Goal: Information Seeking & Learning: Compare options

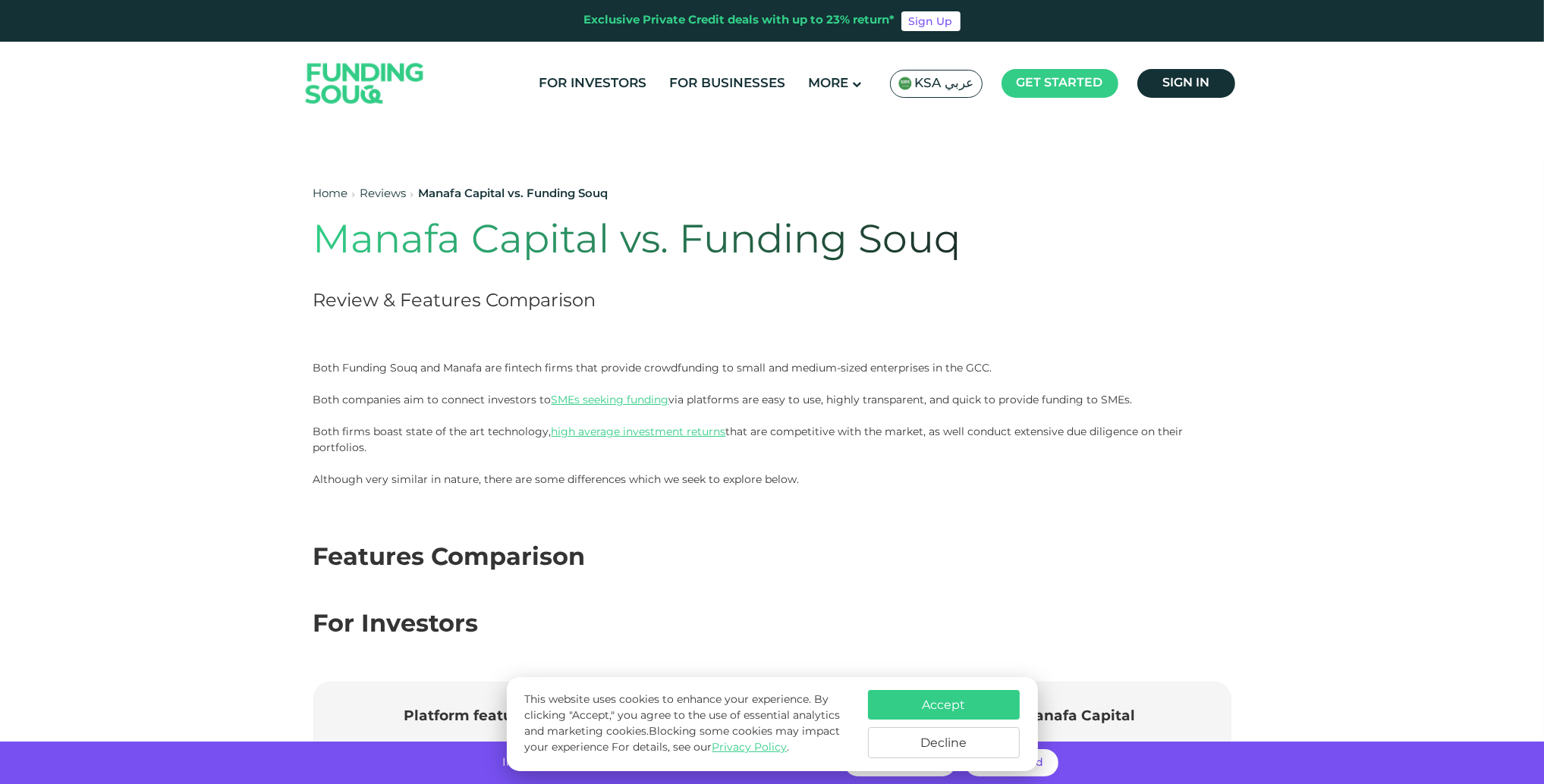
click at [943, 89] on span "KSA عربي" at bounding box center [945, 83] width 59 height 17
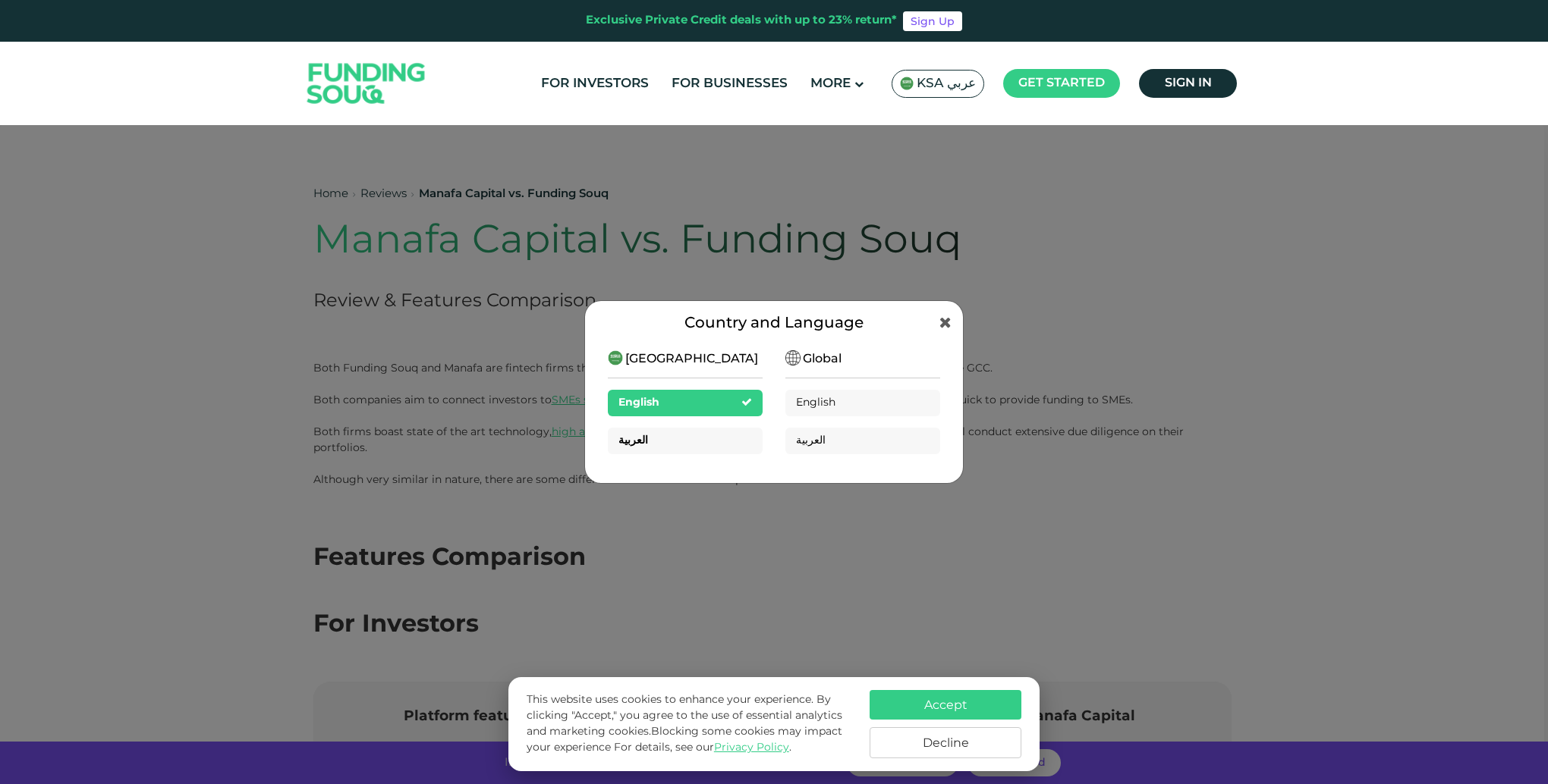
click at [729, 443] on div "العربية" at bounding box center [684, 441] width 154 height 26
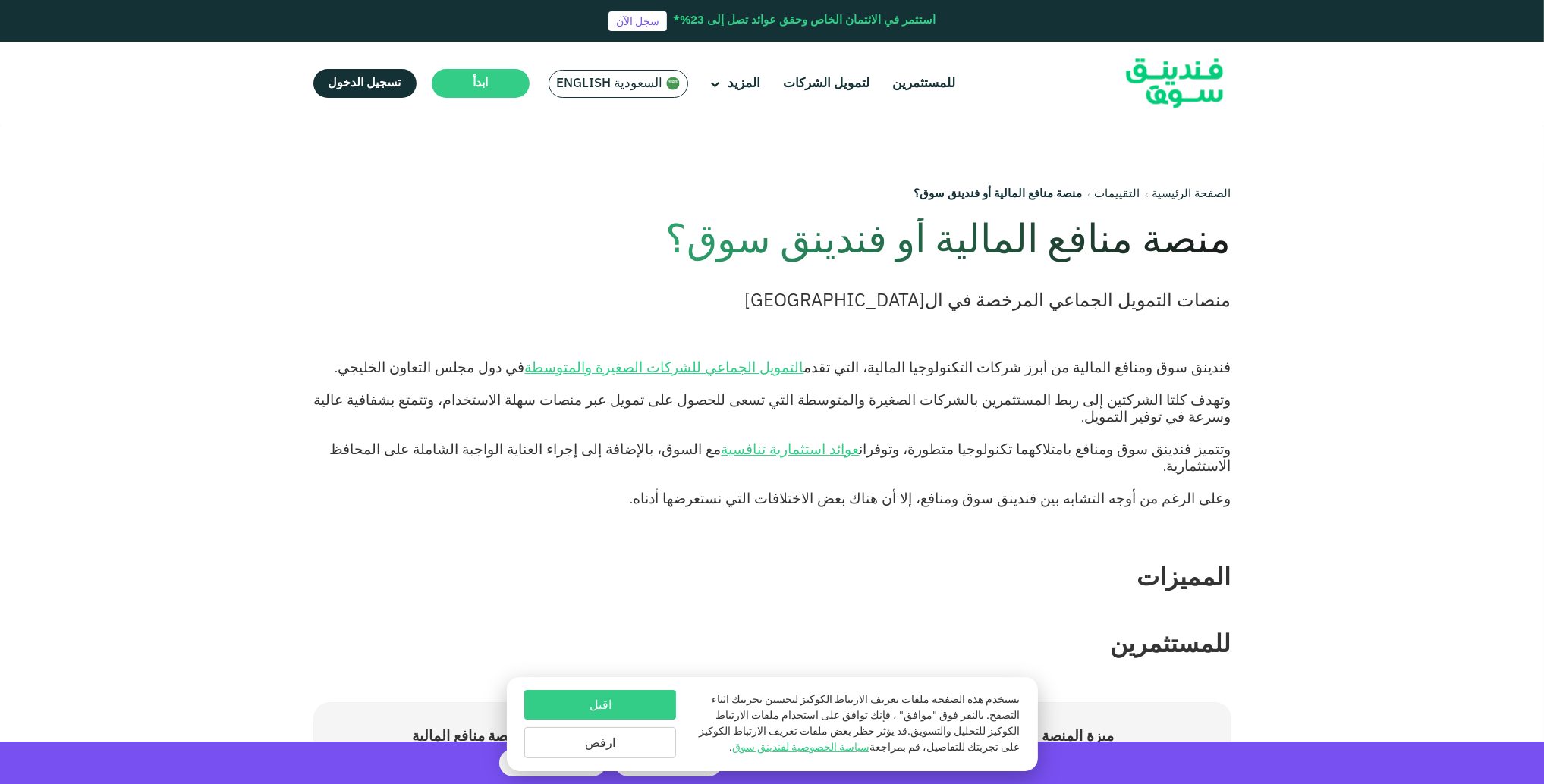
click at [638, 739] on button "ارفض" at bounding box center [600, 743] width 152 height 31
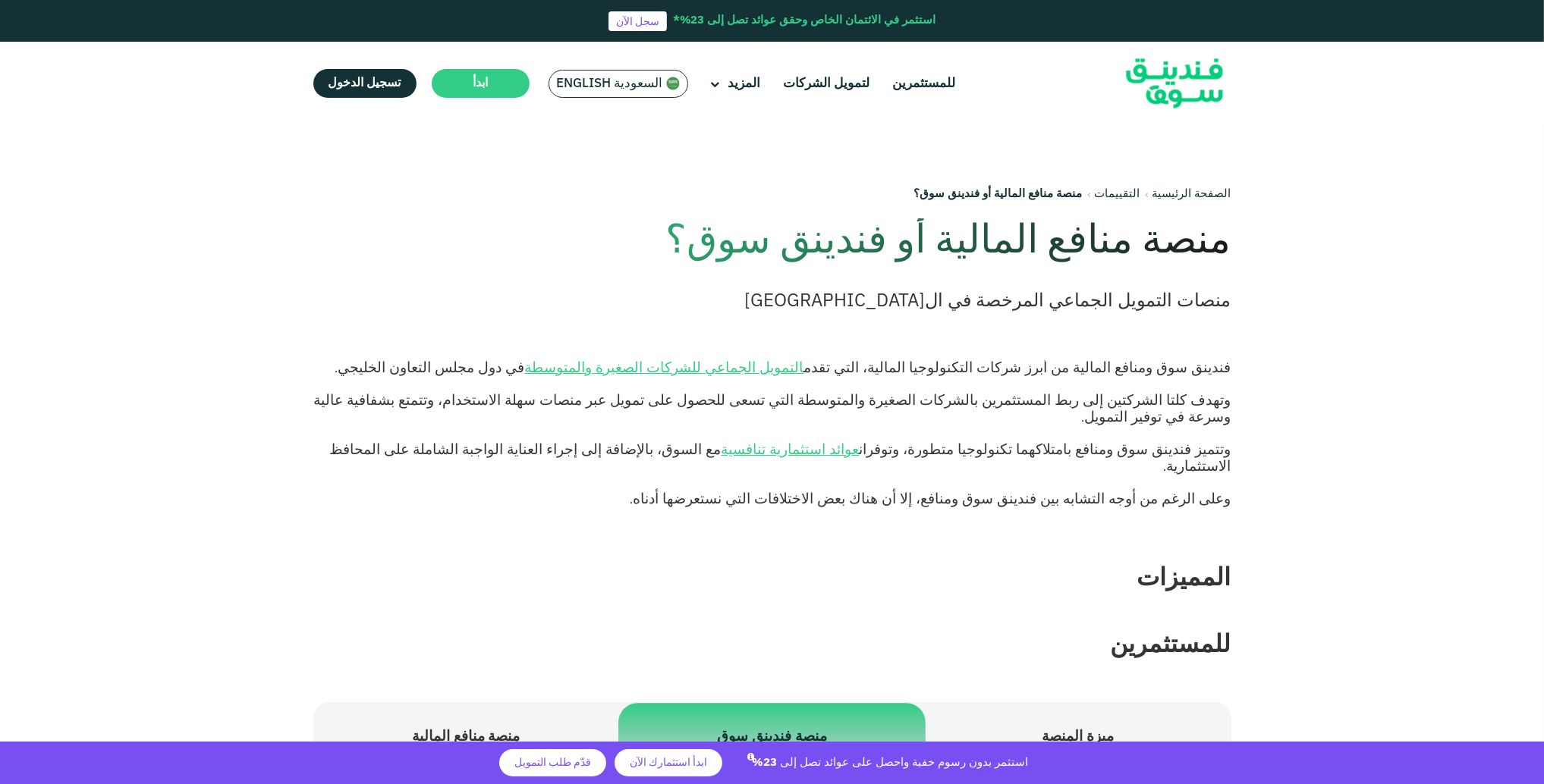
click at [531, 441] on span "وتتميز فندينق سوق ومنافع بامتلاكهما تكنولوجيا متطورة، وتوفران عوائد استثمارية ت…" at bounding box center [781, 457] width 902 height 34
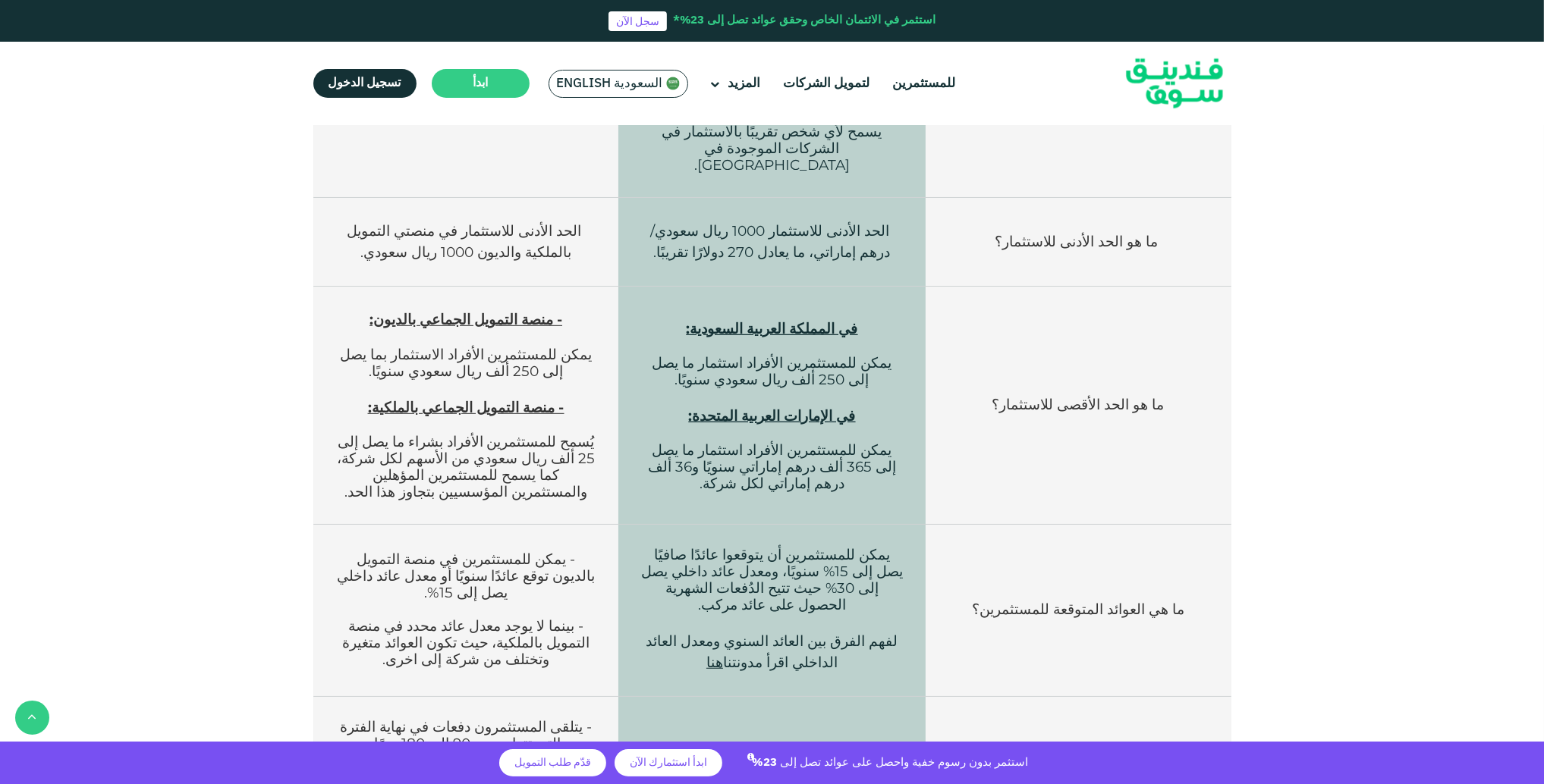
scroll to position [1137, 0]
